Goal: Feedback & Contribution: Leave review/rating

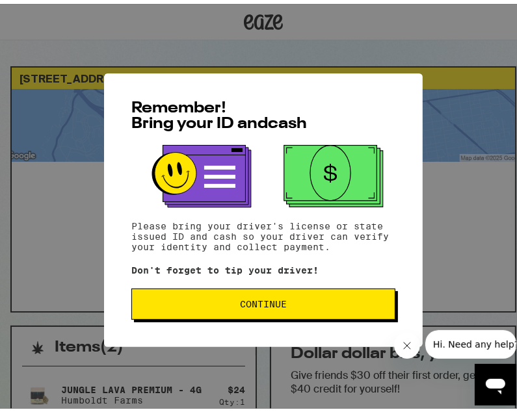
click at [247, 300] on span "Continue" at bounding box center [263, 300] width 47 height 9
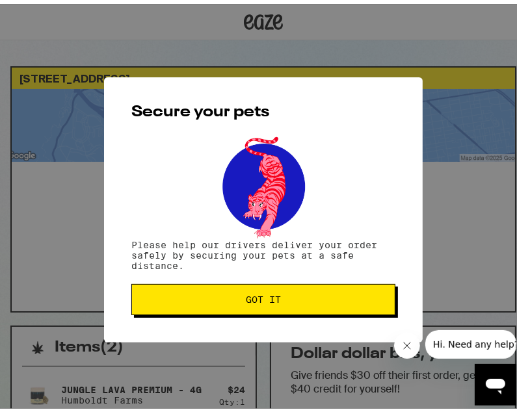
click at [247, 300] on span "Got it" at bounding box center [263, 295] width 35 height 9
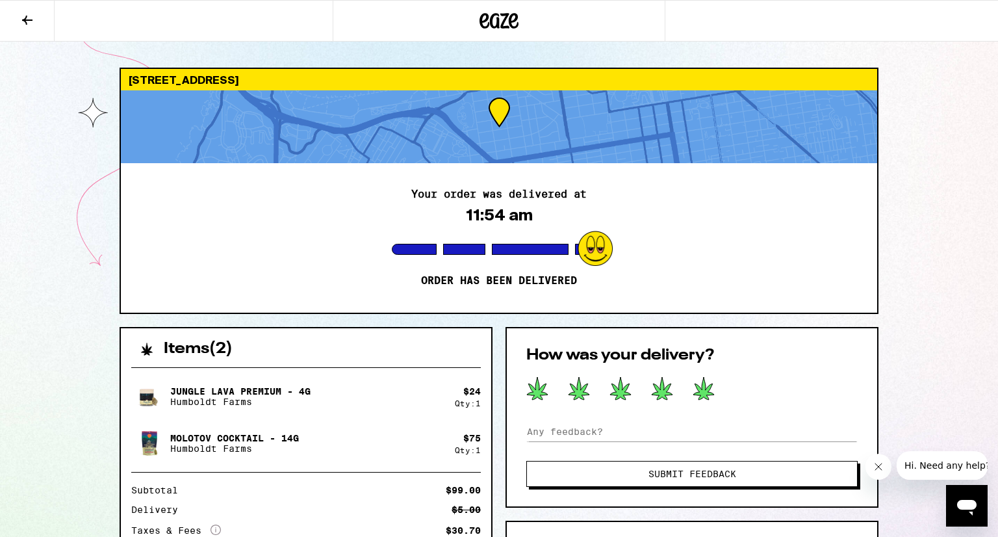
click at [516, 396] on icon at bounding box center [704, 388] width 21 height 23
click at [516, 411] on span "Submit Feedback" at bounding box center [693, 473] width 88 height 9
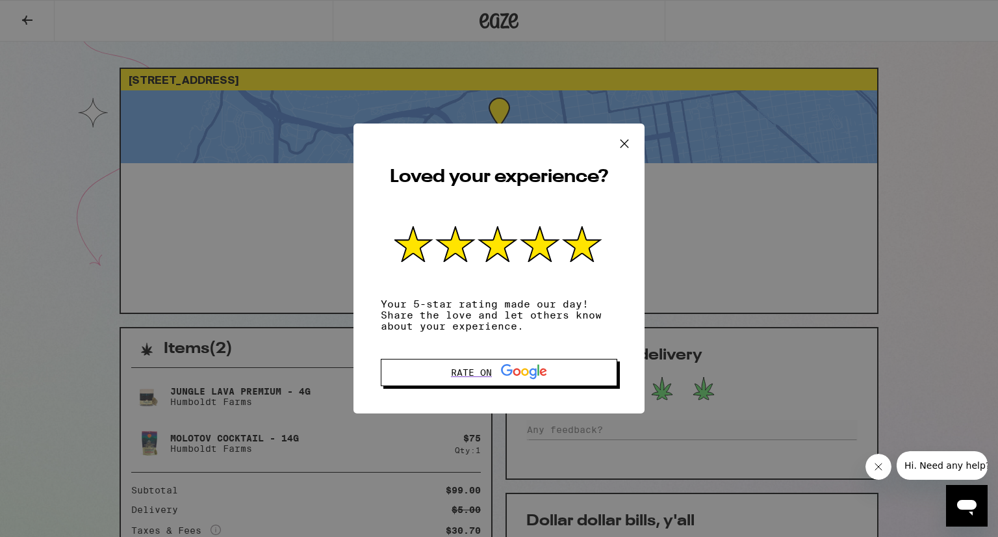
click at [516, 138] on icon at bounding box center [624, 143] width 19 height 19
